Goal: Obtain resource: Download file/media

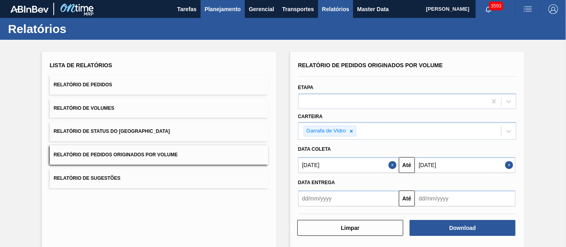
click at [220, 2] on button "Planejamento" at bounding box center [223, 9] width 44 height 18
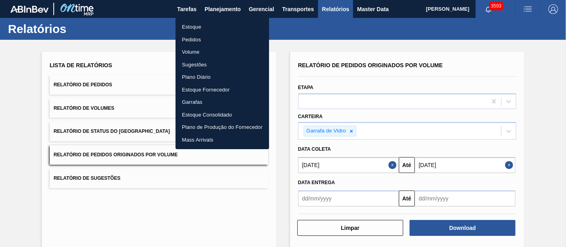
click at [198, 39] on li "Pedidos" at bounding box center [223, 39] width 94 height 13
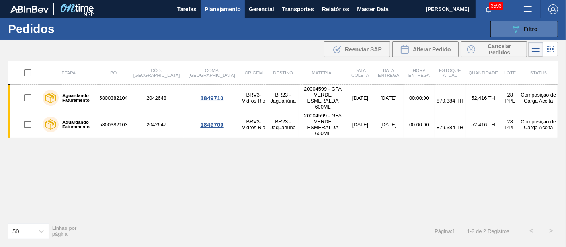
click at [531, 28] on span "Filtro" at bounding box center [531, 29] width 14 height 6
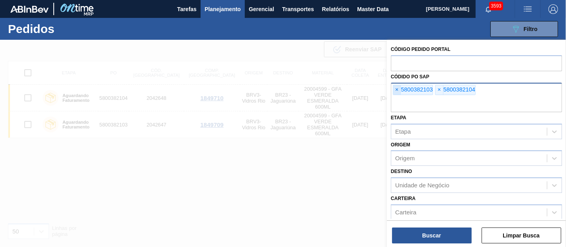
click at [398, 87] on span "×" at bounding box center [397, 90] width 8 height 10
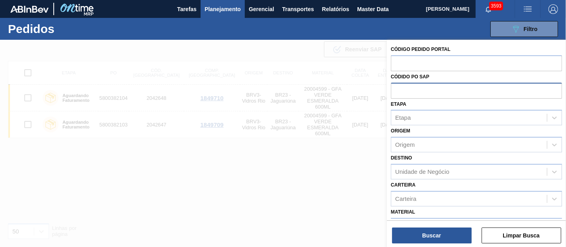
click at [398, 87] on input "text" at bounding box center [476, 90] width 171 height 15
paste input "text"
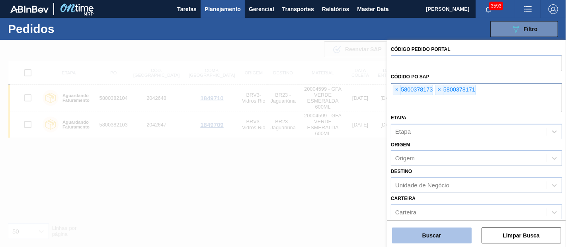
click at [439, 229] on button "Buscar" at bounding box center [432, 236] width 80 height 16
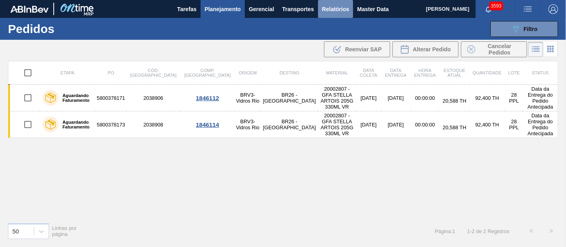
click at [328, 11] on span "Relatórios" at bounding box center [335, 9] width 27 height 10
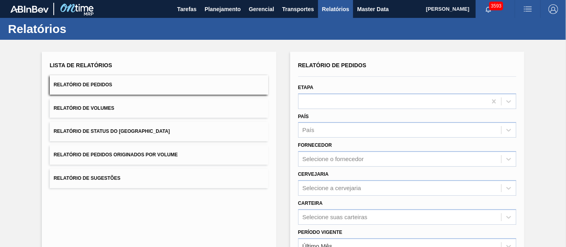
click at [117, 159] on button "Relatório de Pedidos Originados por Volume" at bounding box center [159, 155] width 219 height 20
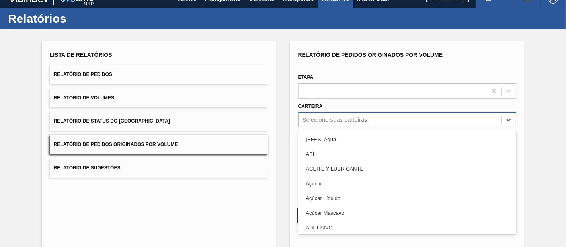
click at [315, 127] on div "option [BEES] Água focused, 1 of 101. 101 results available. Use Up and Down to…" at bounding box center [407, 120] width 219 height 16
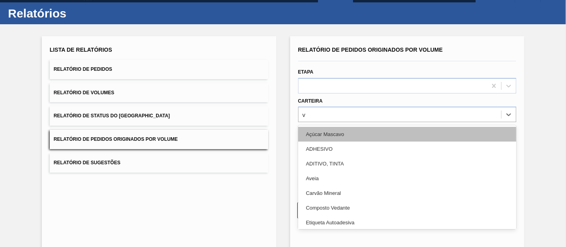
scroll to position [16, 0]
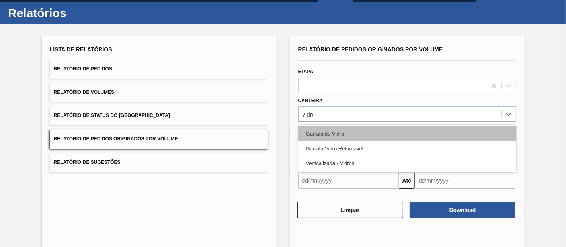
type input "vidros"
click at [307, 135] on div "Verticalizada - Vidros" at bounding box center [407, 134] width 219 height 15
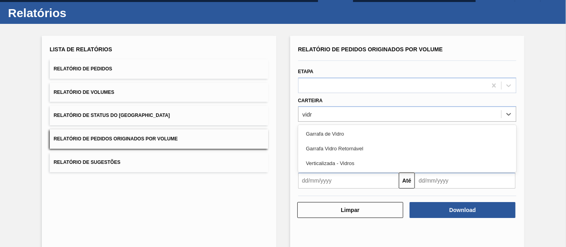
type input "vidro"
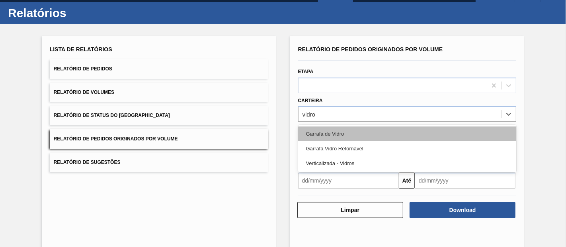
click at [344, 127] on div "Garrafa de Vidro" at bounding box center [407, 134] width 219 height 15
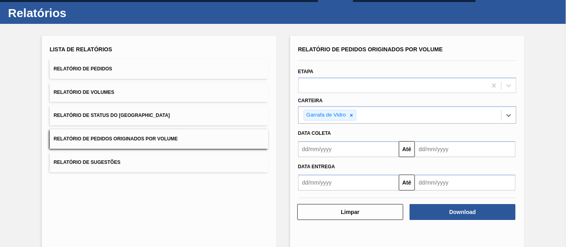
click at [333, 139] on div "Até" at bounding box center [407, 148] width 225 height 18
drag, startPoint x: 332, startPoint y: 145, endPoint x: 331, endPoint y: 149, distance: 4.3
click at [332, 145] on input "text" at bounding box center [348, 149] width 101 height 16
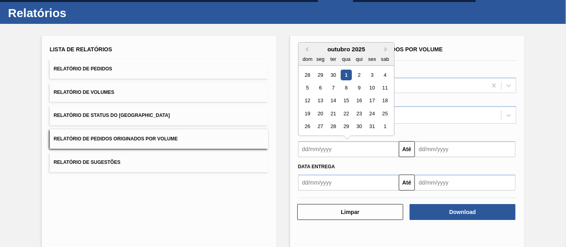
click at [307, 54] on div "dom" at bounding box center [307, 59] width 11 height 11
click at [307, 49] on button "Previous Month" at bounding box center [306, 50] width 6 height 6
click at [319, 76] on div "1" at bounding box center [320, 75] width 11 height 11
type input "[DATE]"
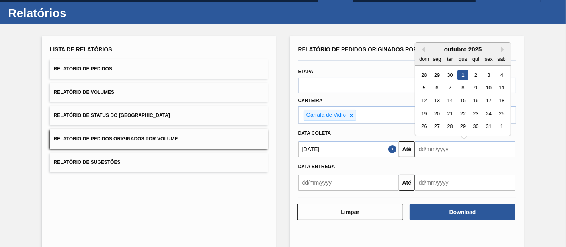
click at [421, 149] on input "text" at bounding box center [465, 149] width 101 height 16
click at [477, 72] on div "2" at bounding box center [476, 75] width 11 height 11
type input "[DATE]"
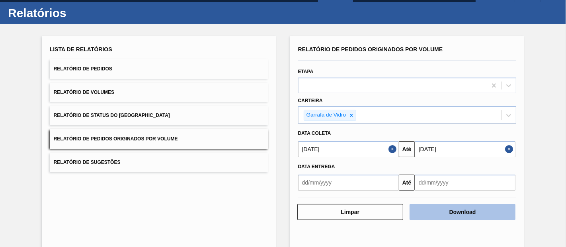
click at [437, 206] on button "Download" at bounding box center [463, 212] width 106 height 16
click at [464, 213] on button "Download" at bounding box center [463, 212] width 106 height 16
